Goal: Task Accomplishment & Management: Manage account settings

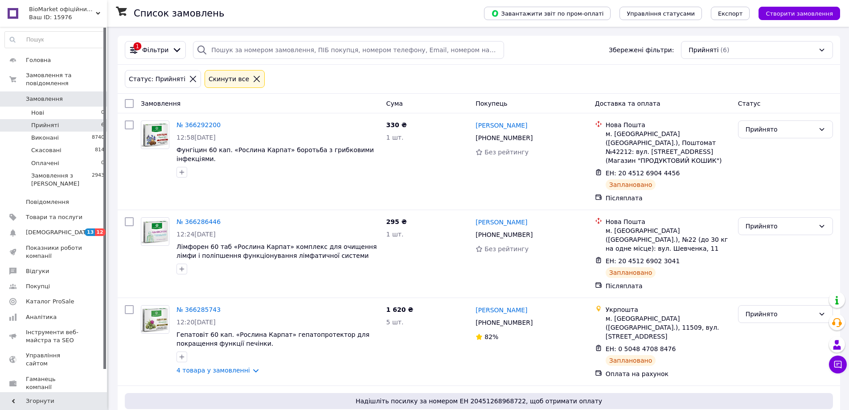
click at [67, 25] on div "BioMarket офіційний магазин провідних компаній. Ваш ID: 15976" at bounding box center [66, 13] width 81 height 27
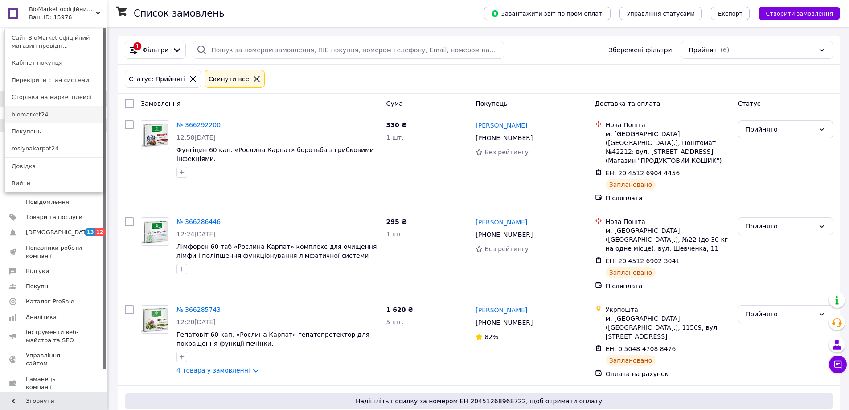
click at [64, 116] on link "biomarket24" at bounding box center [54, 114] width 98 height 17
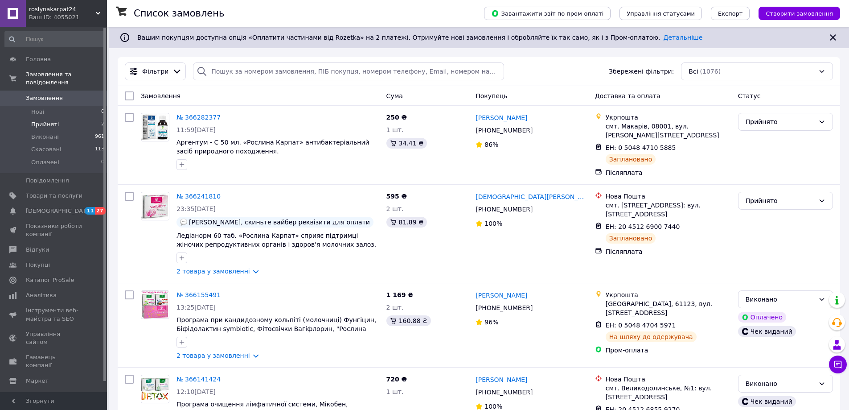
click at [63, 118] on li "Прийняті 2" at bounding box center [55, 124] width 110 height 12
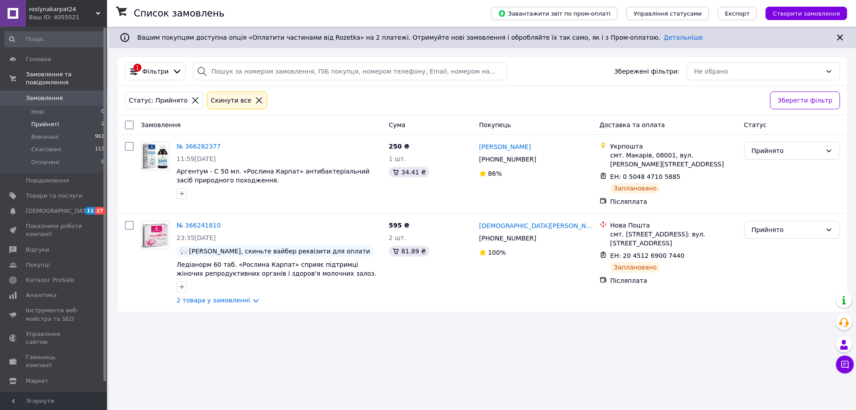
click at [46, 9] on span "roslynakarpat24" at bounding box center [62, 9] width 67 height 8
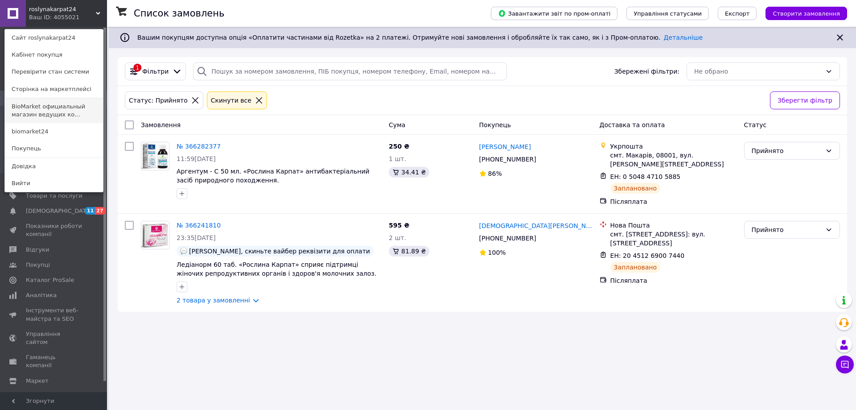
click at [43, 105] on link "BioMarket официальный магазин ведущих ко..." at bounding box center [54, 110] width 98 height 25
